Goal: Information Seeking & Learning: Check status

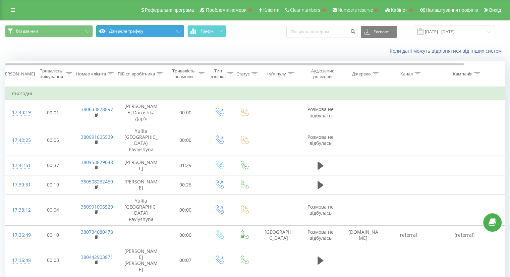
click at [140, 30] on button "Джерела трафіку" at bounding box center [140, 31] width 88 height 12
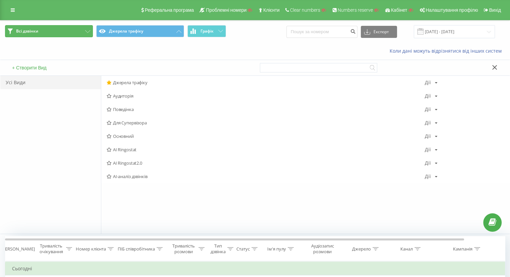
click at [52, 28] on button "Всі дзвінки" at bounding box center [49, 31] width 88 height 12
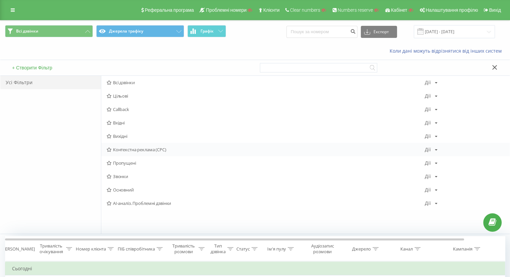
click at [149, 147] on span "Контекстна реклама (CPC)" at bounding box center [266, 149] width 318 height 5
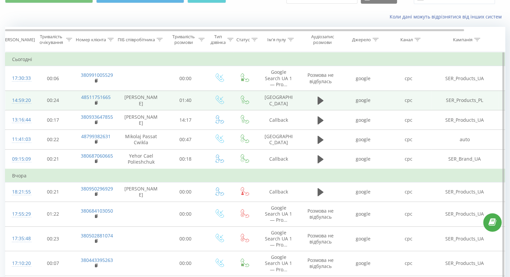
scroll to position [35, 0]
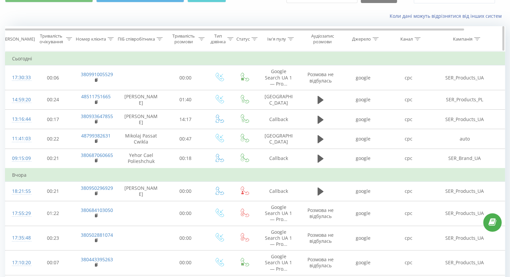
click at [112, 37] on icon at bounding box center [111, 38] width 6 height 3
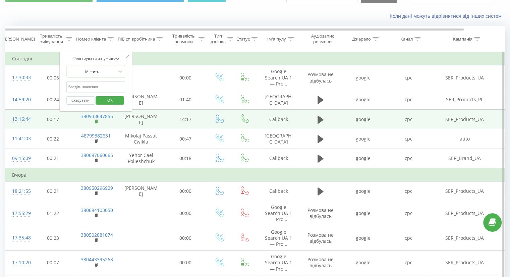
click at [96, 123] on rect at bounding box center [96, 121] width 2 height 3
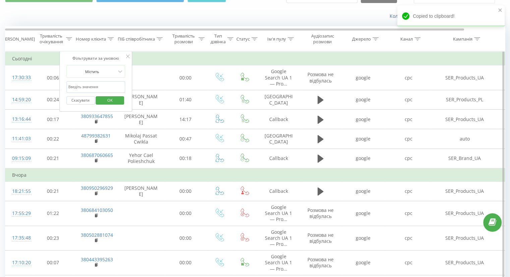
click at [88, 84] on input "text" at bounding box center [95, 87] width 59 height 12
paste input "380933647855"
type input "380933647855"
click at [82, 103] on button "Скасувати" at bounding box center [80, 100] width 28 height 8
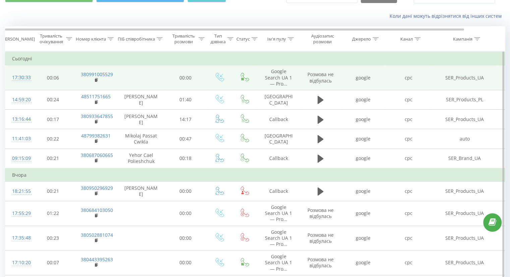
scroll to position [0, 0]
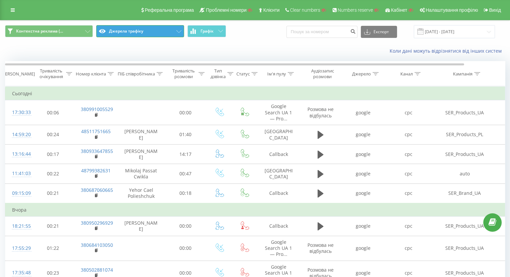
click at [135, 31] on button "Джерела трафіку" at bounding box center [140, 31] width 88 height 12
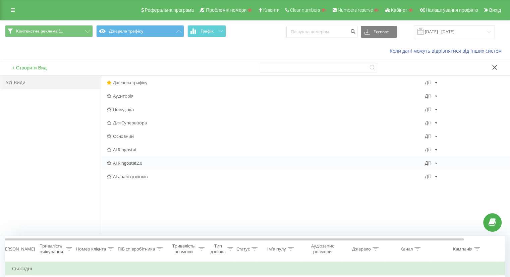
click at [154, 164] on span "AI Ringostat2.0" at bounding box center [266, 163] width 318 height 5
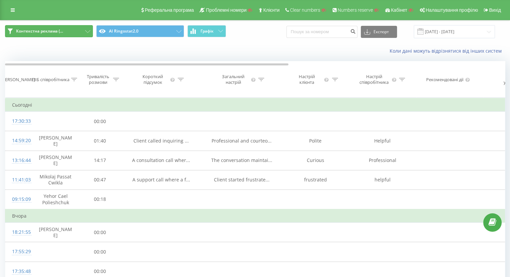
click at [62, 30] on span "Контекстна реклама (..." at bounding box center [39, 30] width 47 height 5
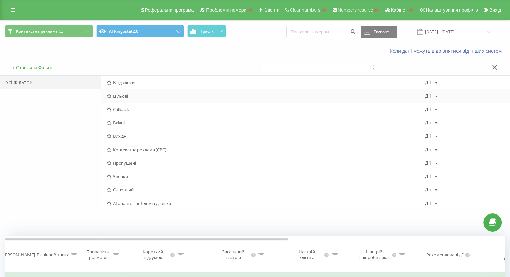
click at [149, 96] on span "Цільові" at bounding box center [266, 96] width 318 height 5
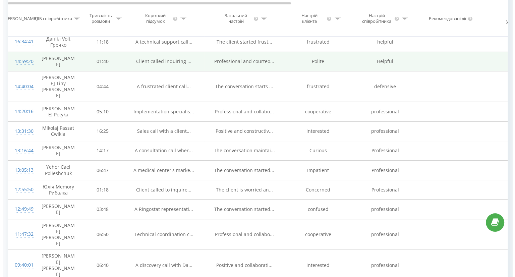
scroll to position [101, 0]
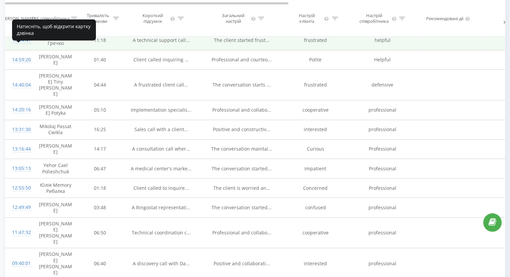
click at [17, 47] on div "16:34:41" at bounding box center [18, 40] width 13 height 13
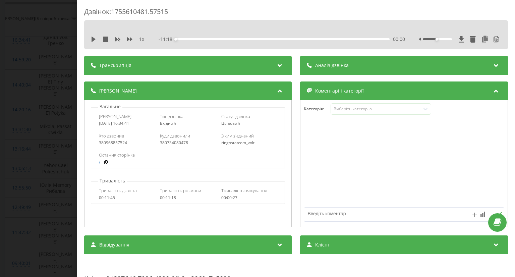
click at [212, 71] on div "Транскрипція" at bounding box center [188, 65] width 208 height 19
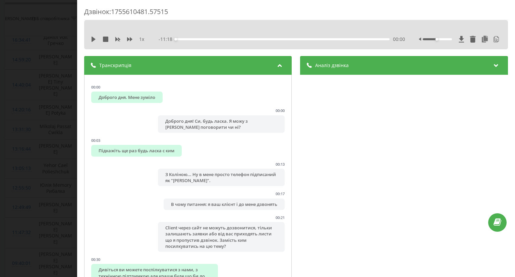
click at [358, 72] on div "Аналіз дзвінка" at bounding box center [404, 65] width 208 height 19
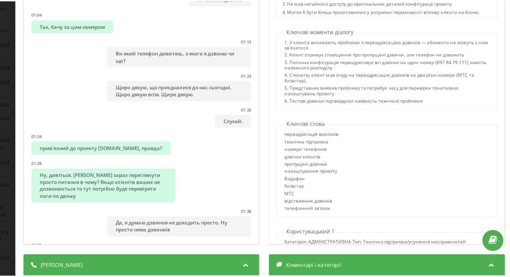
scroll to position [516, 0]
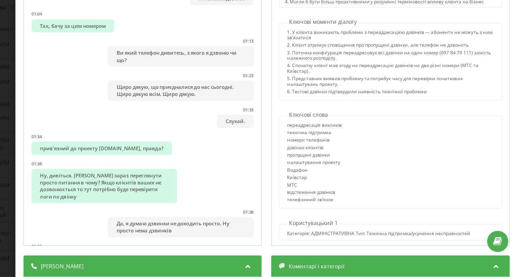
click at [66, 86] on div "Дзвінок : 1755610481.57515 1 х - 11:18 00:00 00:00 Транскрипція 00:00 Доброго д…" at bounding box center [257, 138] width 515 height 277
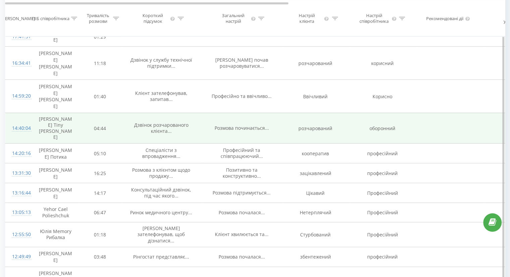
scroll to position [82, 0]
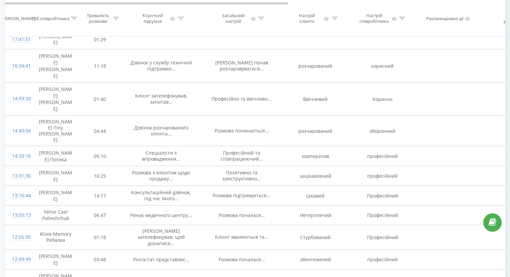
click at [403, 20] on icon at bounding box center [402, 17] width 6 height 3
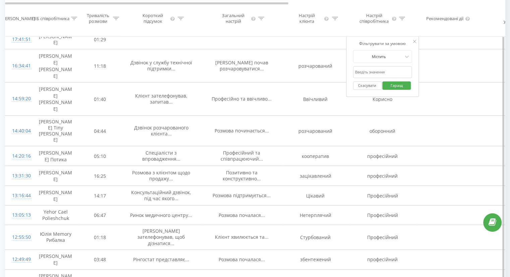
click at [368, 75] on input "text" at bounding box center [382, 72] width 59 height 12
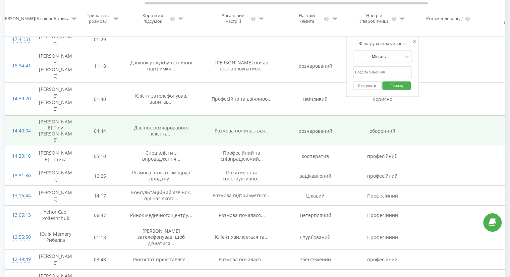
scroll to position [0, 91]
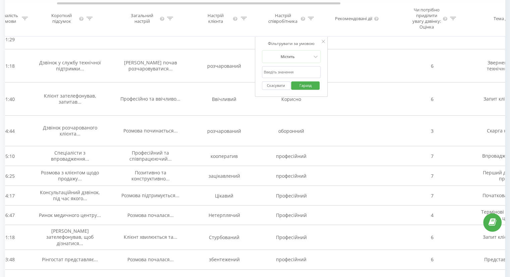
click at [453, 20] on icon at bounding box center [453, 17] width 6 height 3
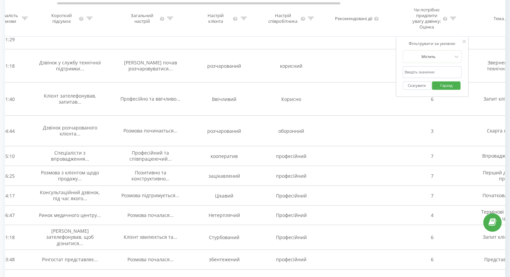
click at [318, 19] on div "Настрій співробітника" at bounding box center [291, 18] width 67 height 11
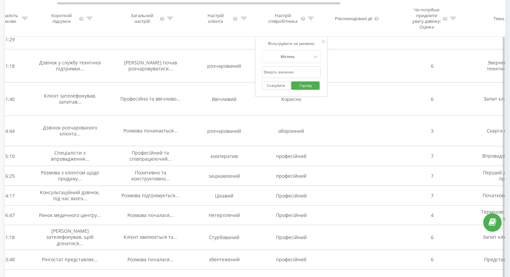
click at [272, 87] on button "Скасувати" at bounding box center [276, 85] width 28 height 8
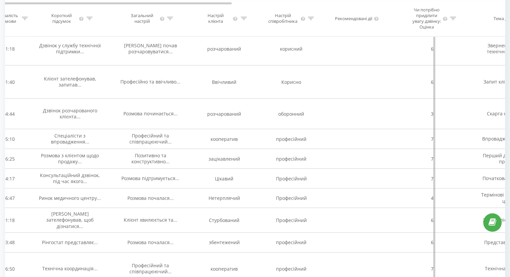
scroll to position [0, 0]
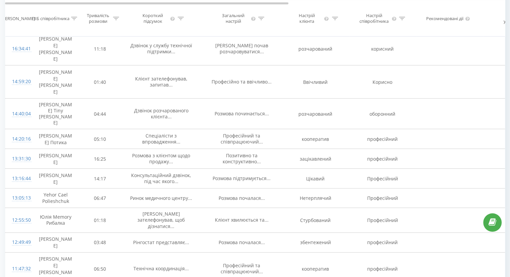
click at [73, 19] on div at bounding box center [74, 18] width 6 height 6
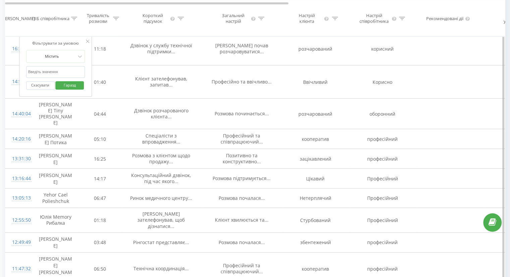
click at [35, 90] on button "Скасувати" at bounding box center [40, 85] width 28 height 8
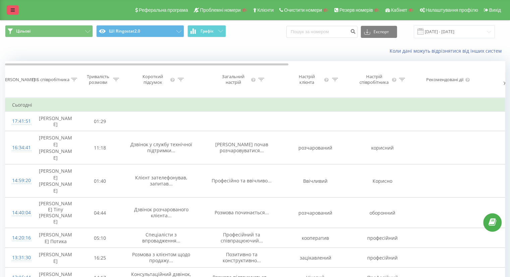
click at [11, 12] on icon at bounding box center [13, 10] width 4 height 5
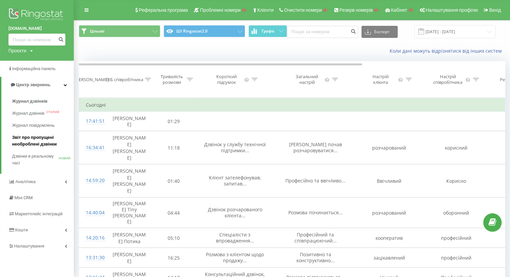
click at [30, 137] on span "Звіт про пропущені необроблені дзвінки" at bounding box center [41, 140] width 58 height 13
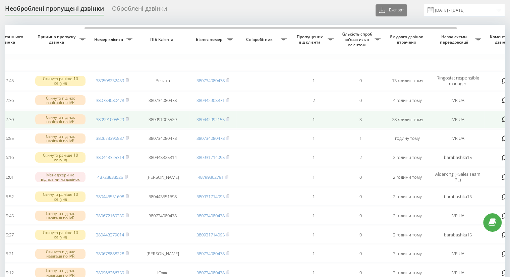
scroll to position [0, 113]
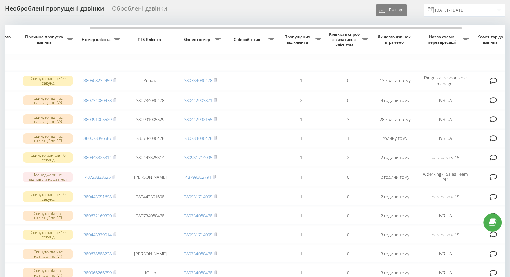
click at [138, 5] on div "Оброблені дзвінки" at bounding box center [139, 10] width 55 height 10
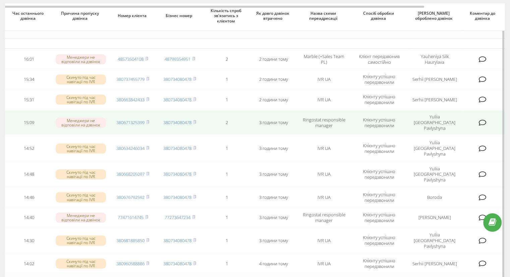
scroll to position [19, 0]
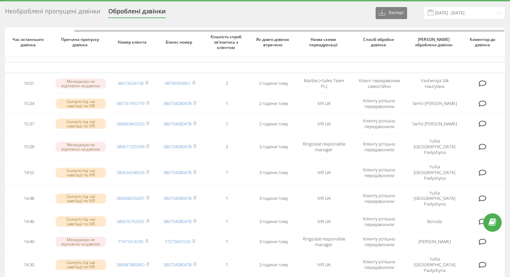
click at [72, 8] on div "Необроблені пропущені дзвінки" at bounding box center [52, 13] width 95 height 10
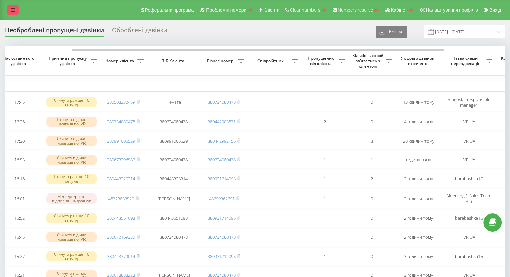
click at [7, 8] on link at bounding box center [13, 9] width 12 height 9
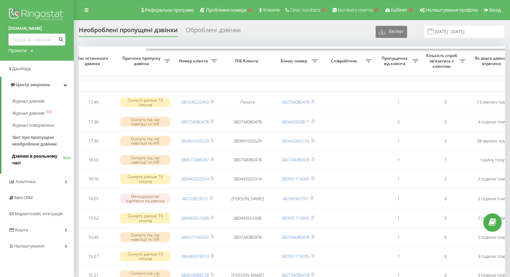
click at [30, 156] on span "Дзвінки в реальному часі" at bounding box center [37, 159] width 51 height 13
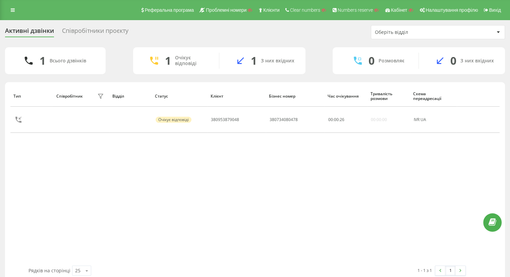
click at [80, 28] on div "Співробітники проєкту" at bounding box center [95, 32] width 66 height 10
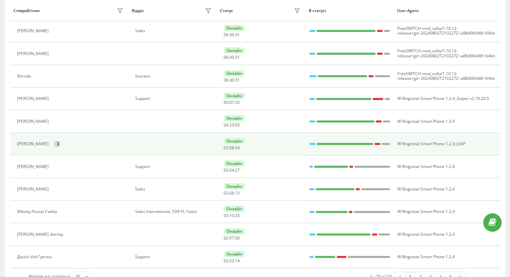
scroll to position [404, 0]
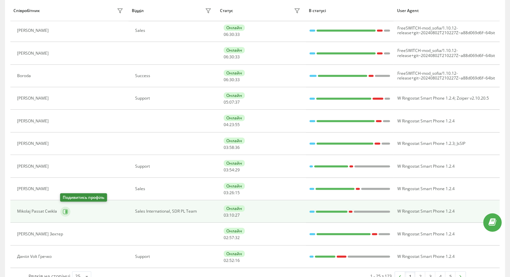
click at [65, 209] on icon at bounding box center [65, 211] width 5 height 5
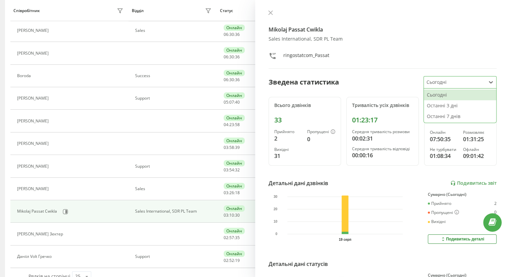
click at [455, 81] on div at bounding box center [454, 82] width 57 height 8
click at [449, 113] on div "Останні 7 днів" at bounding box center [460, 116] width 72 height 11
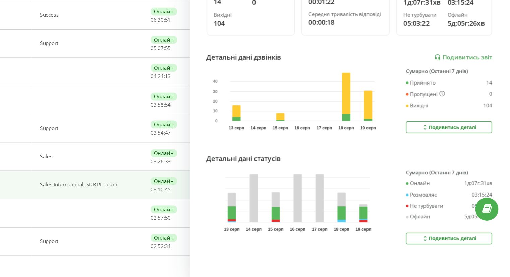
scroll to position [418, 0]
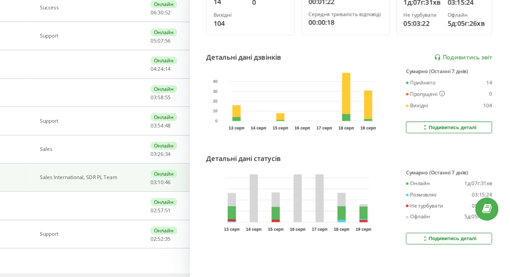
click at [445, 155] on div "Подивитись деталі" at bounding box center [462, 157] width 44 height 5
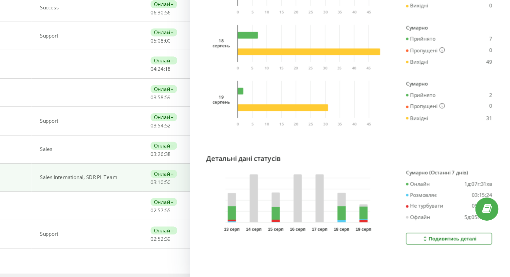
scroll to position [425, 0]
click at [445, 243] on div "Подивитись деталі" at bounding box center [462, 245] width 44 height 5
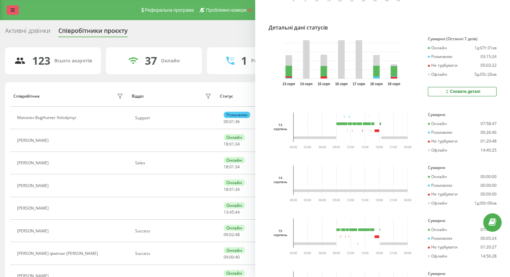
scroll to position [0, 0]
click at [14, 12] on icon at bounding box center [13, 10] width 4 height 5
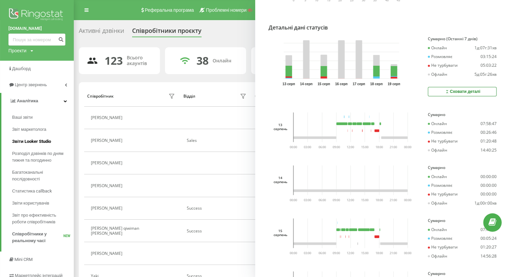
click at [28, 140] on span "Звіти Looker Studio" at bounding box center [31, 141] width 39 height 7
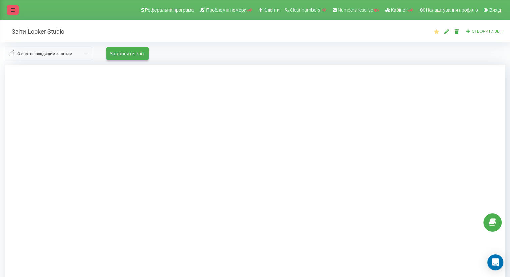
click at [12, 12] on icon at bounding box center [13, 10] width 4 height 5
